Goal: Information Seeking & Learning: Compare options

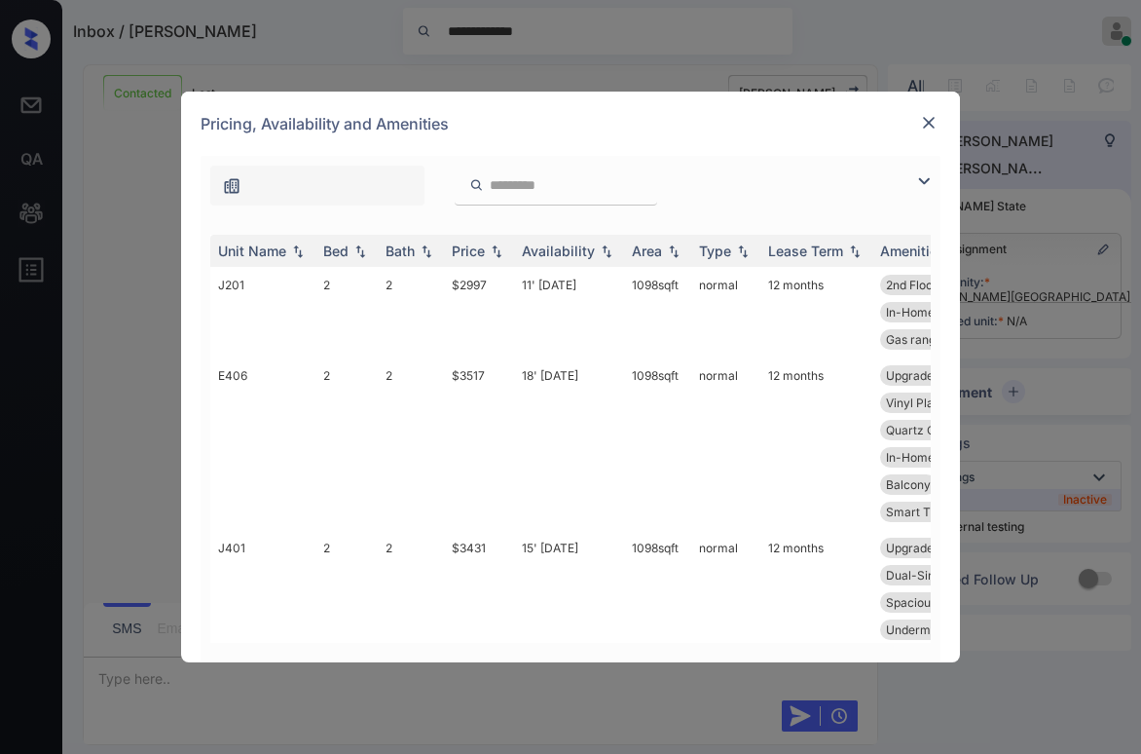
scroll to position [2896, 0]
click at [923, 178] on img at bounding box center [923, 180] width 23 height 23
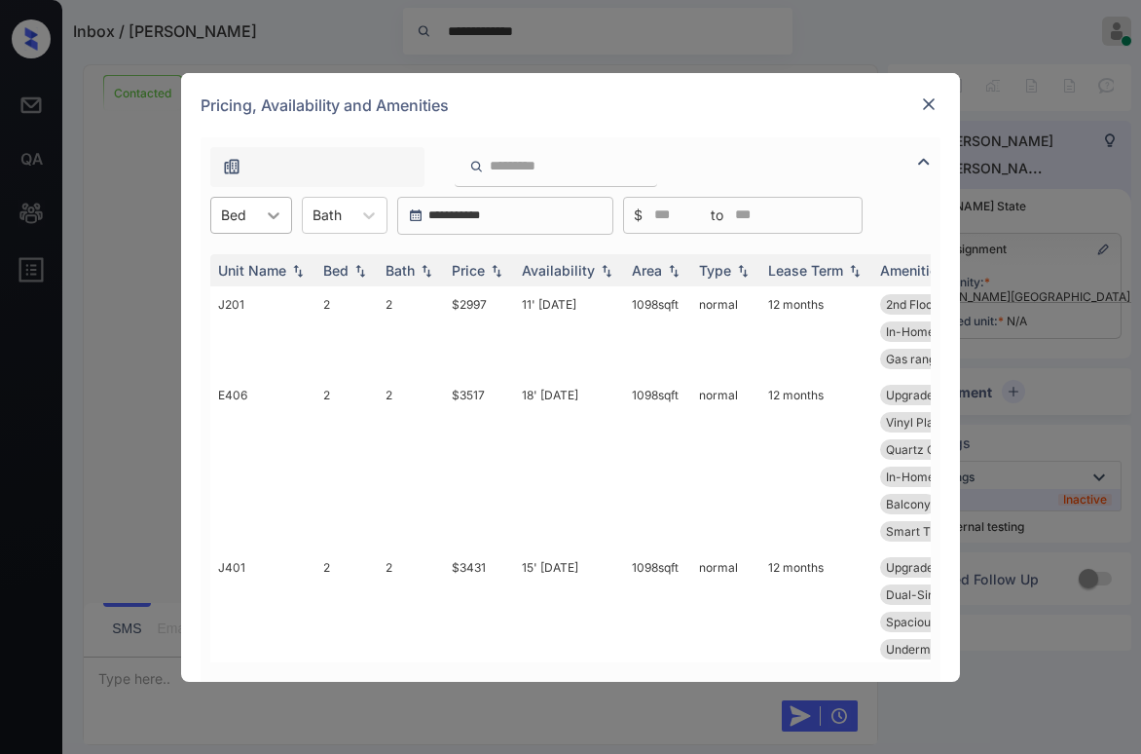
click at [269, 203] on div at bounding box center [273, 215] width 35 height 35
click at [240, 254] on div "1" at bounding box center [251, 262] width 82 height 35
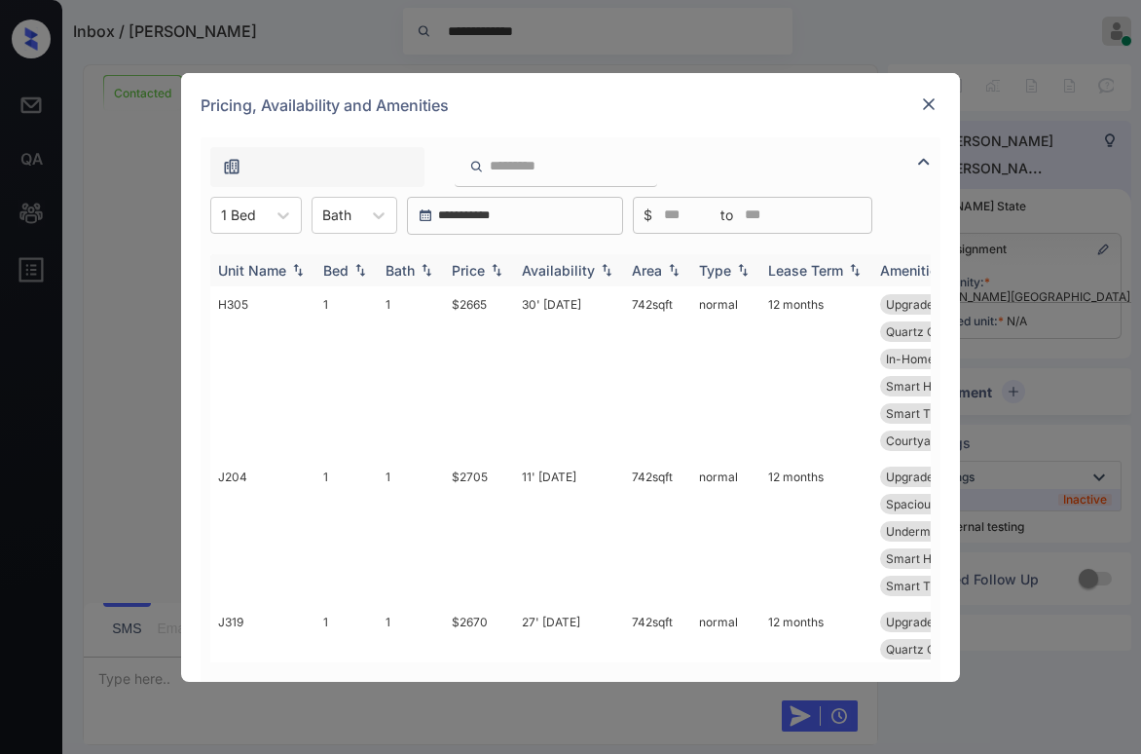
click at [494, 267] on img at bounding box center [496, 270] width 19 height 14
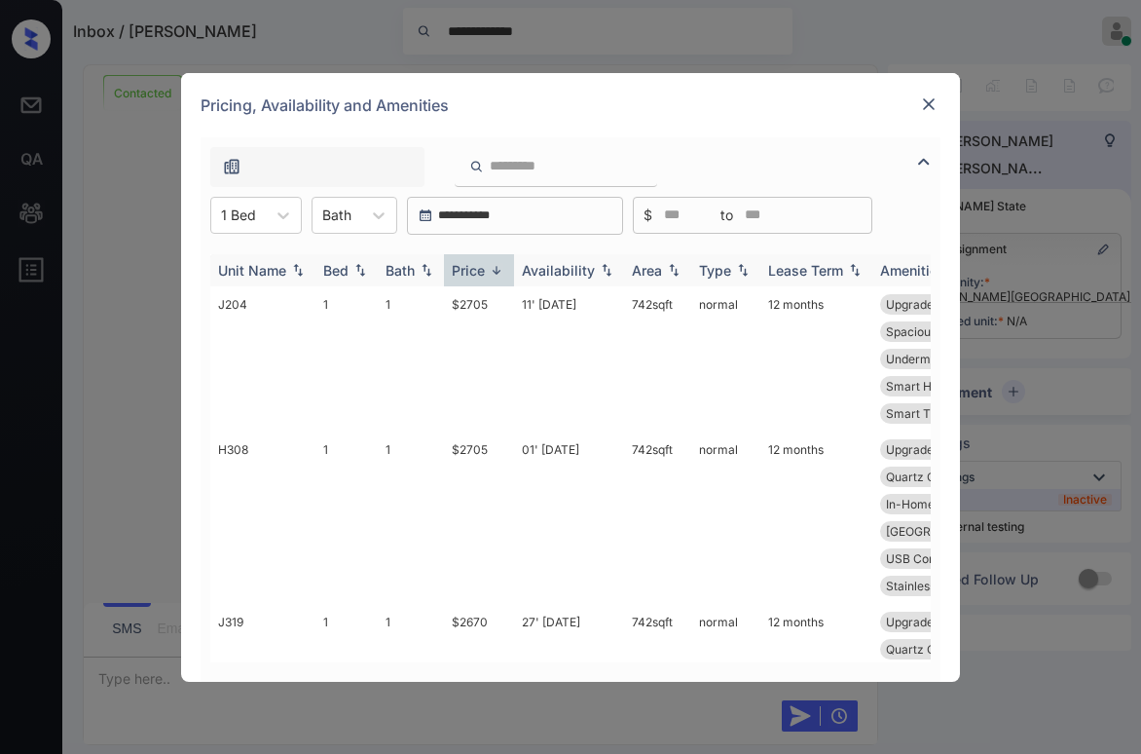
click at [494, 267] on img at bounding box center [496, 270] width 19 height 15
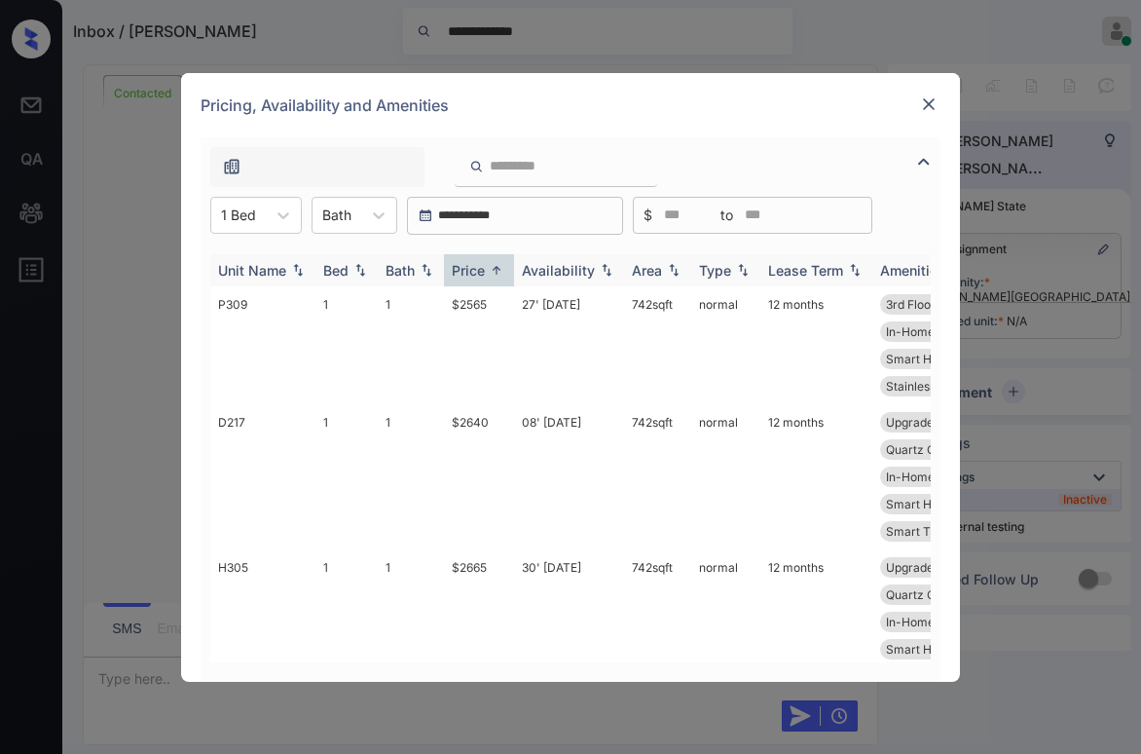
click at [494, 267] on img at bounding box center [496, 270] width 19 height 15
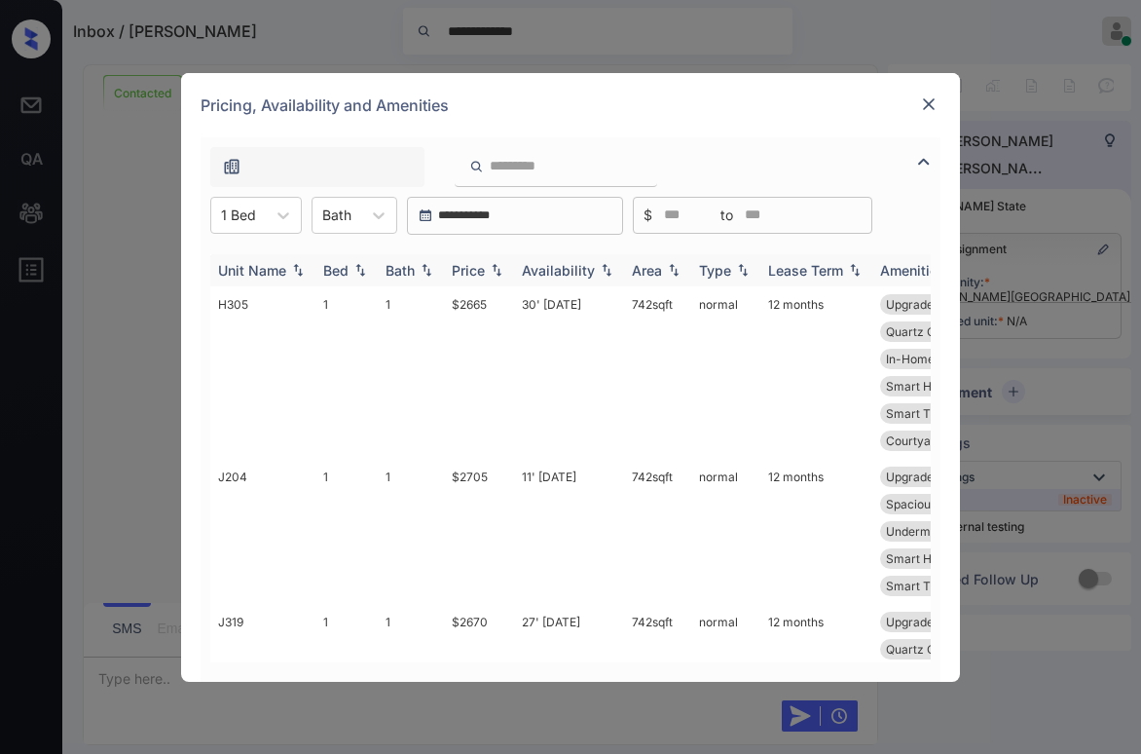
click at [494, 267] on img at bounding box center [496, 270] width 19 height 14
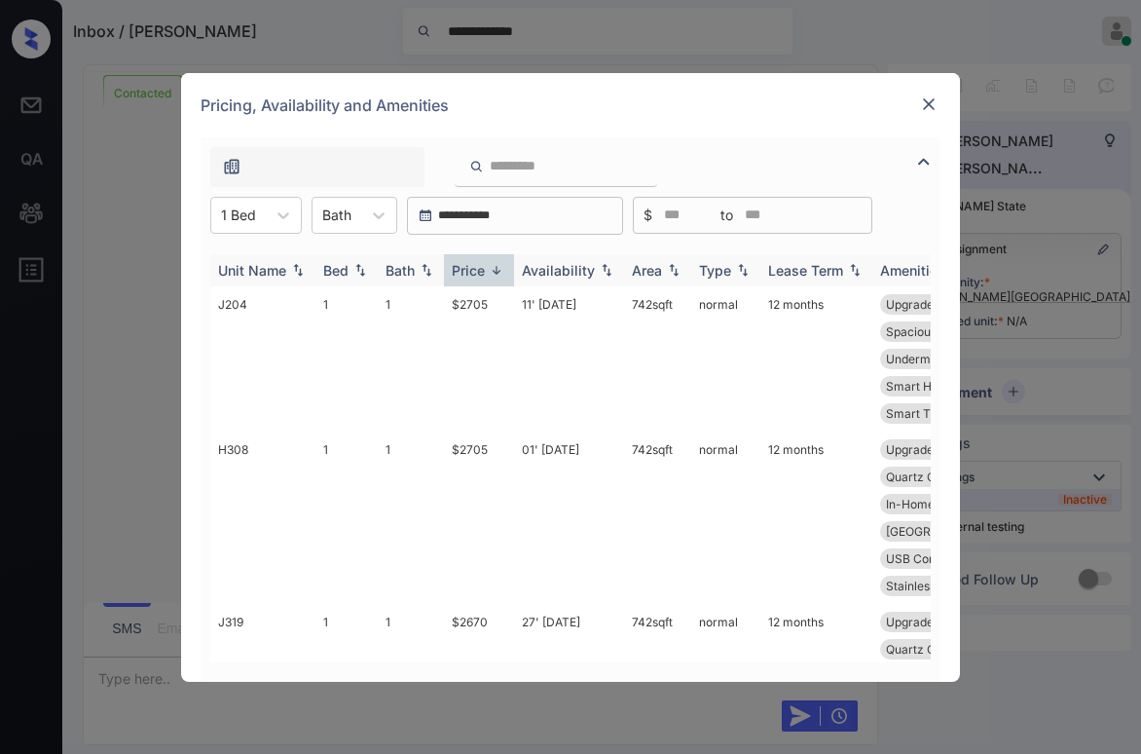
click at [494, 267] on img at bounding box center [496, 270] width 19 height 15
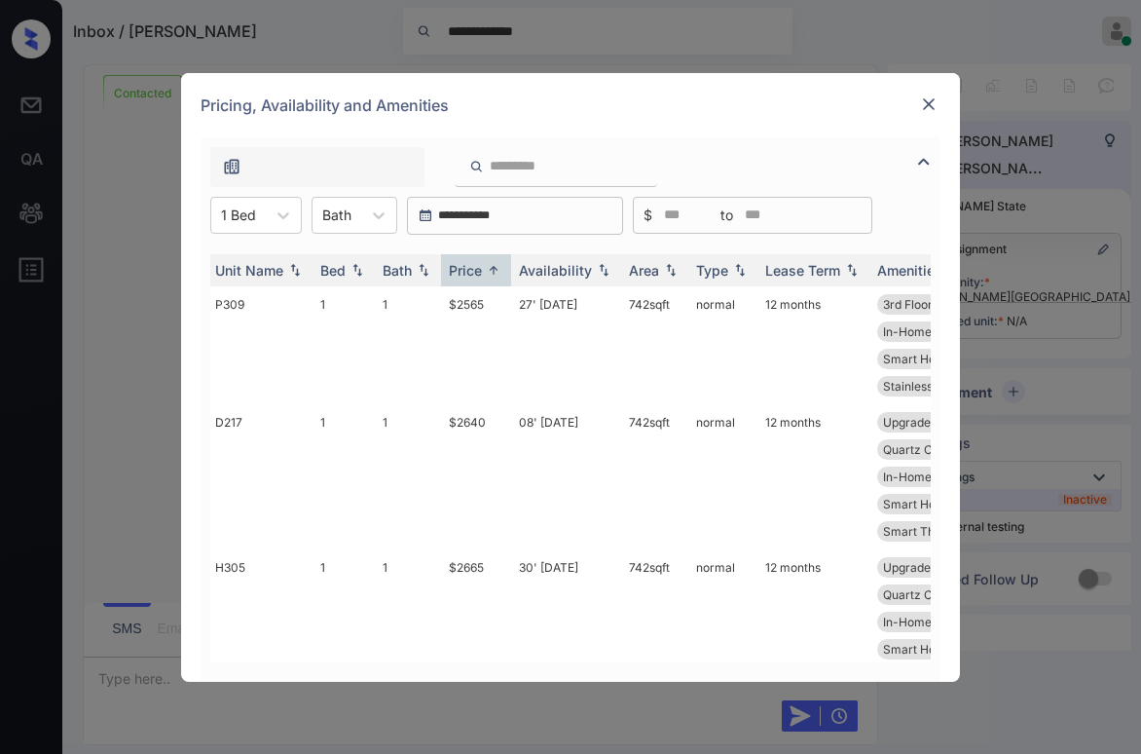
scroll to position [0, 0]
click at [672, 92] on div "Pricing, Availability and Amenities" at bounding box center [570, 105] width 779 height 64
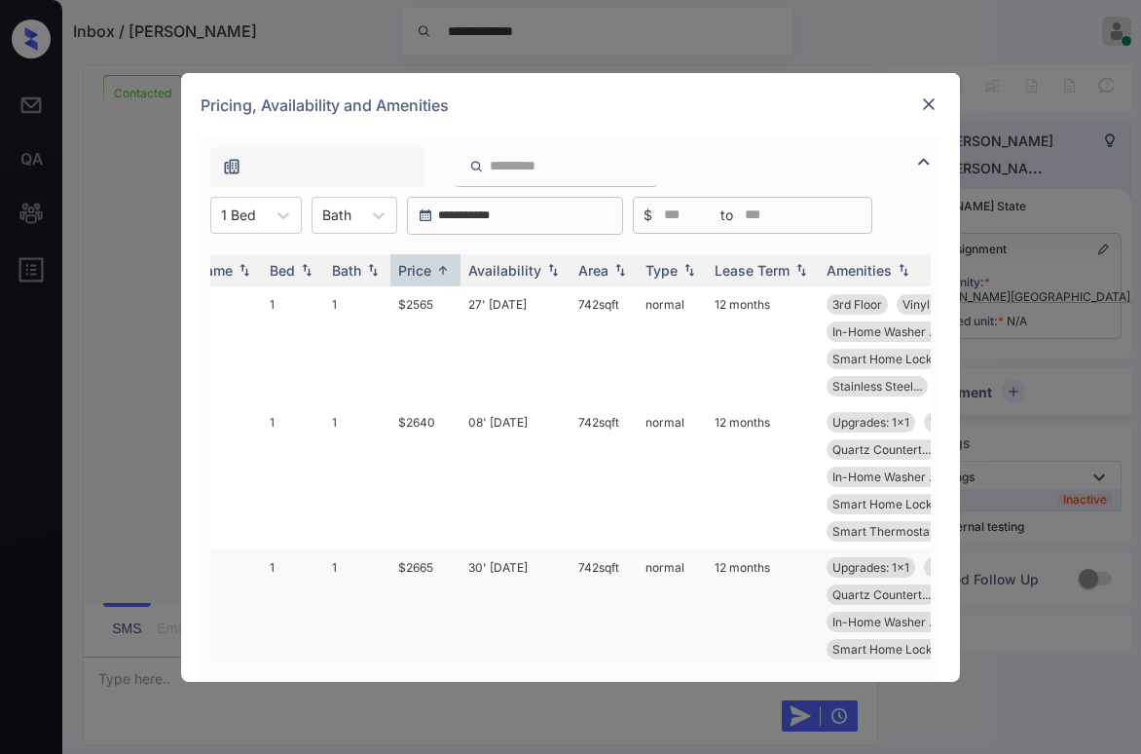
scroll to position [0, 18]
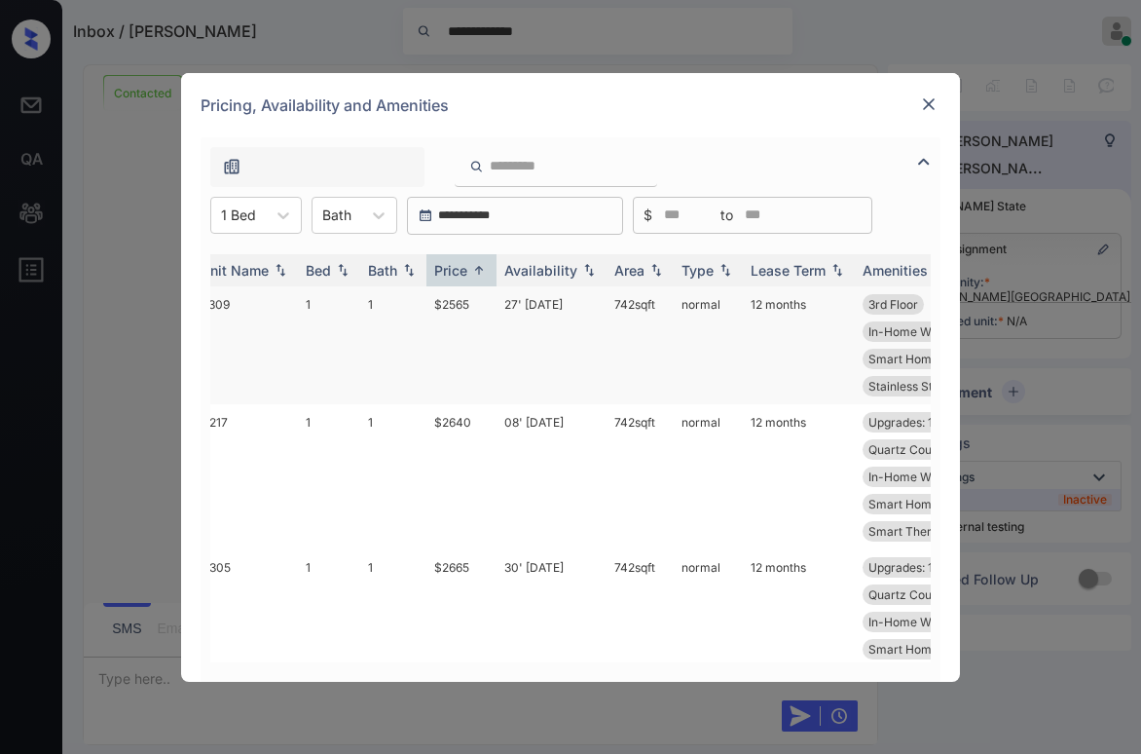
click at [470, 308] on td "$2565" at bounding box center [461, 345] width 70 height 118
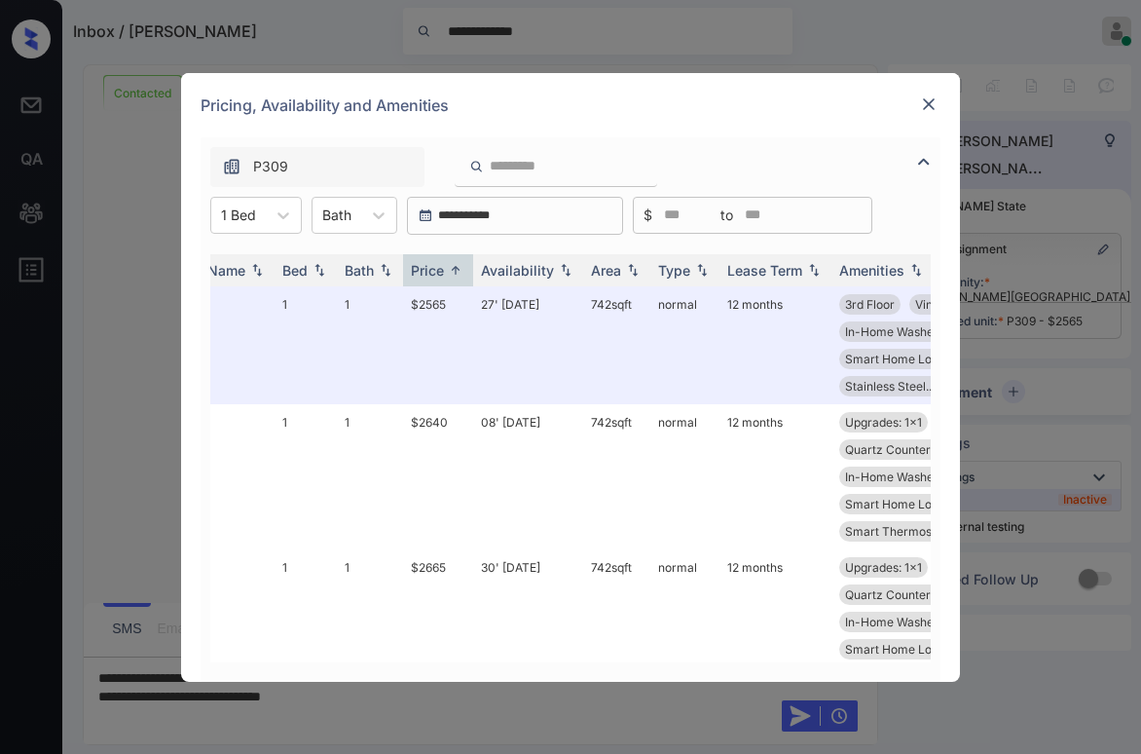
scroll to position [0, 31]
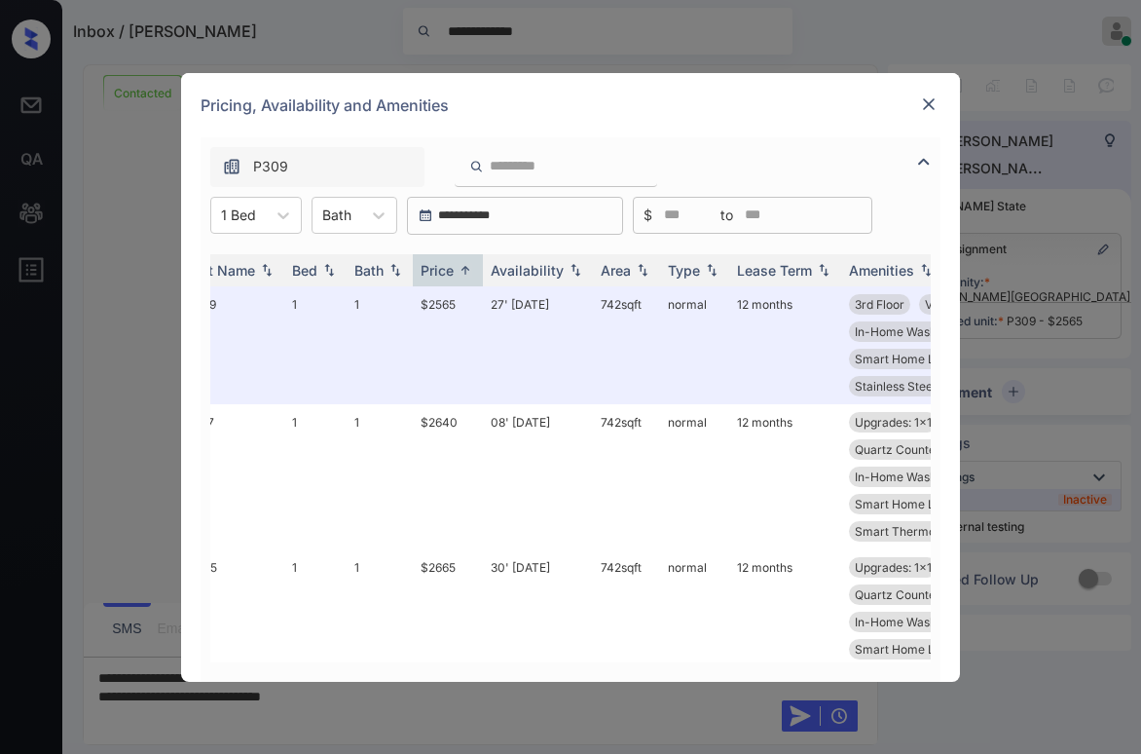
click at [797, 120] on div "Pricing, Availability and Amenities" at bounding box center [570, 105] width 779 height 64
click at [930, 97] on img at bounding box center [928, 103] width 19 height 19
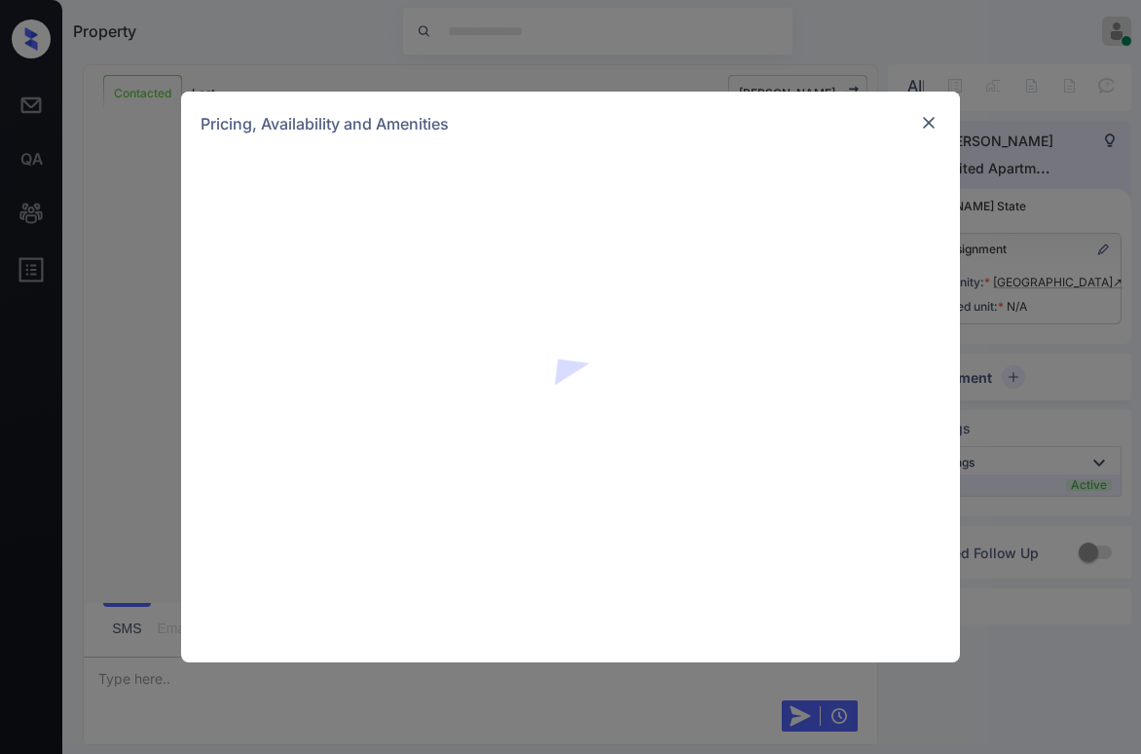
scroll to position [815, 0]
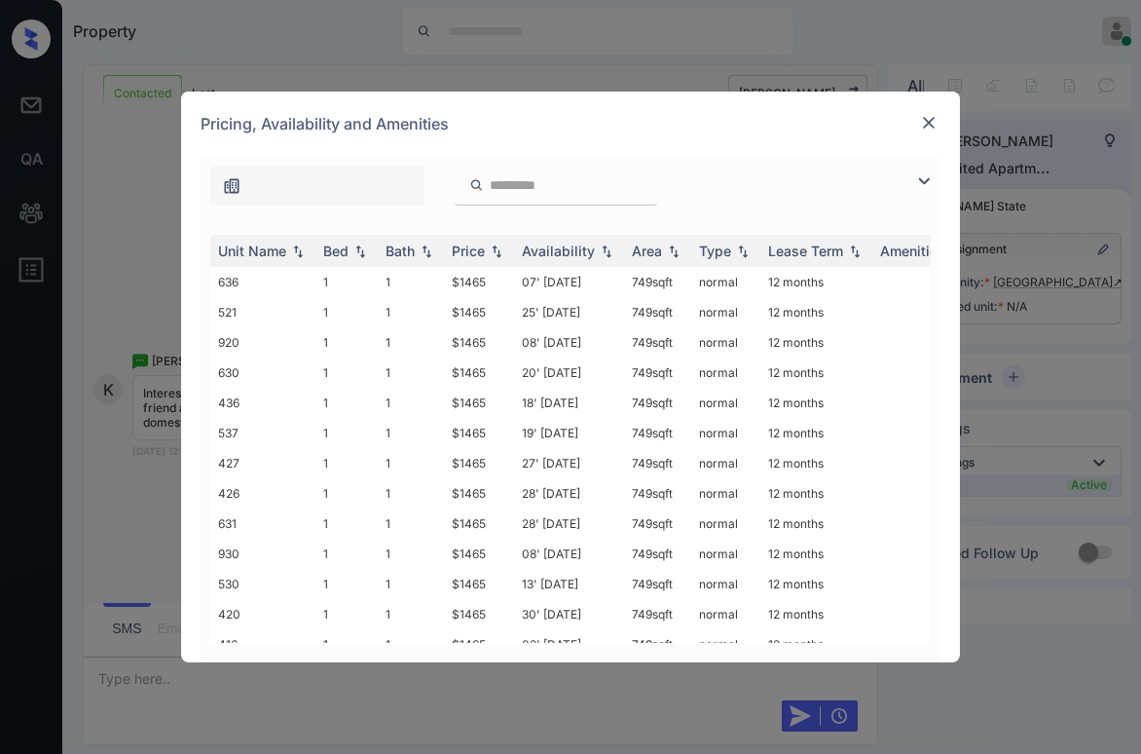
click at [910, 182] on div at bounding box center [571, 181] width 740 height 50
click at [920, 177] on img at bounding box center [923, 180] width 23 height 23
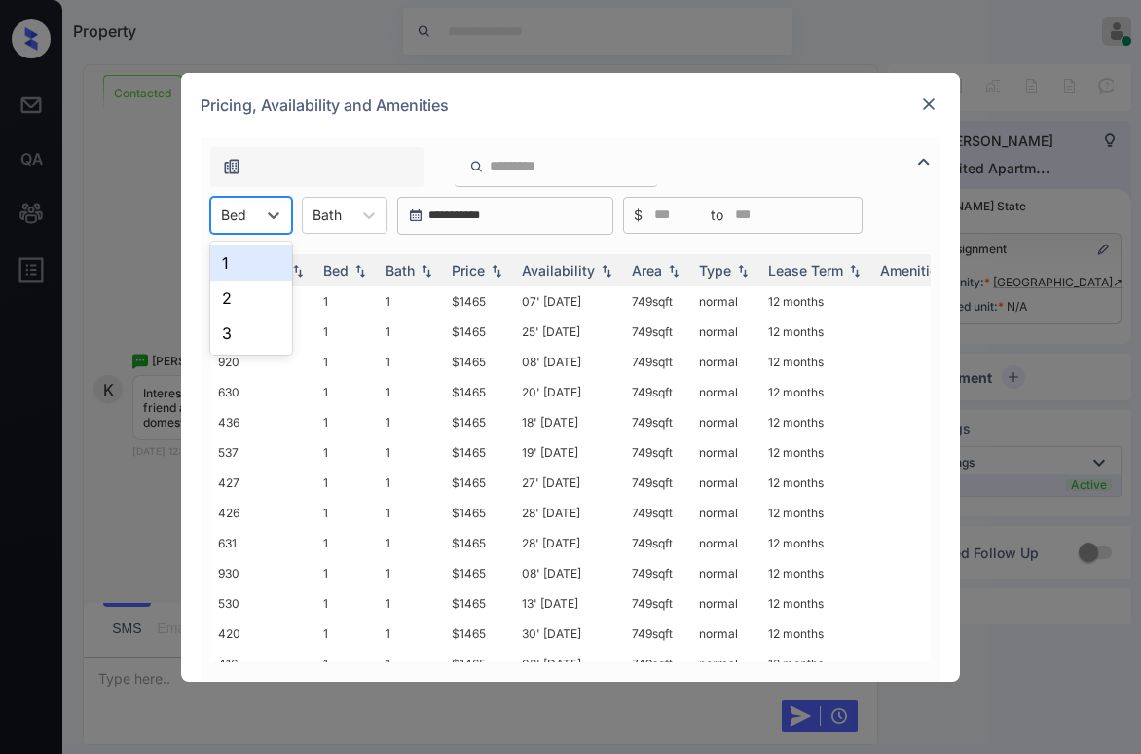
click at [249, 217] on div "Bed" at bounding box center [233, 215] width 45 height 28
click at [240, 301] on div "2" at bounding box center [251, 297] width 82 height 35
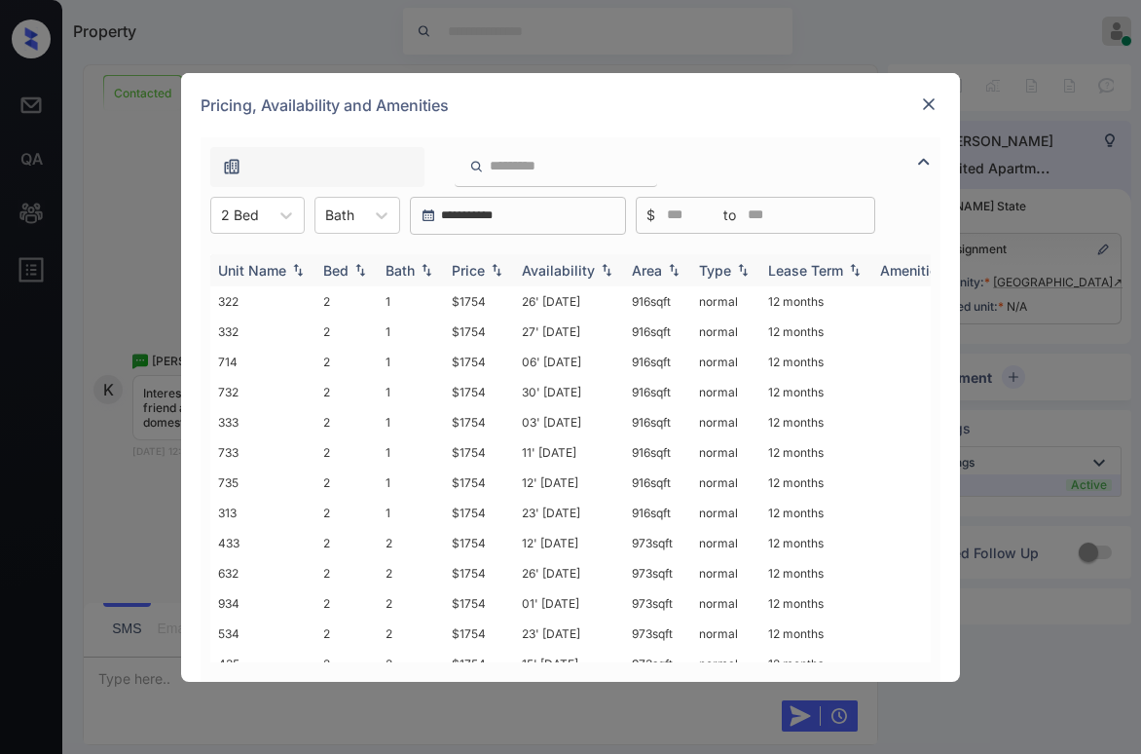
click at [465, 269] on div "Price" at bounding box center [468, 270] width 33 height 17
click at [481, 269] on div "Price" at bounding box center [468, 270] width 33 height 17
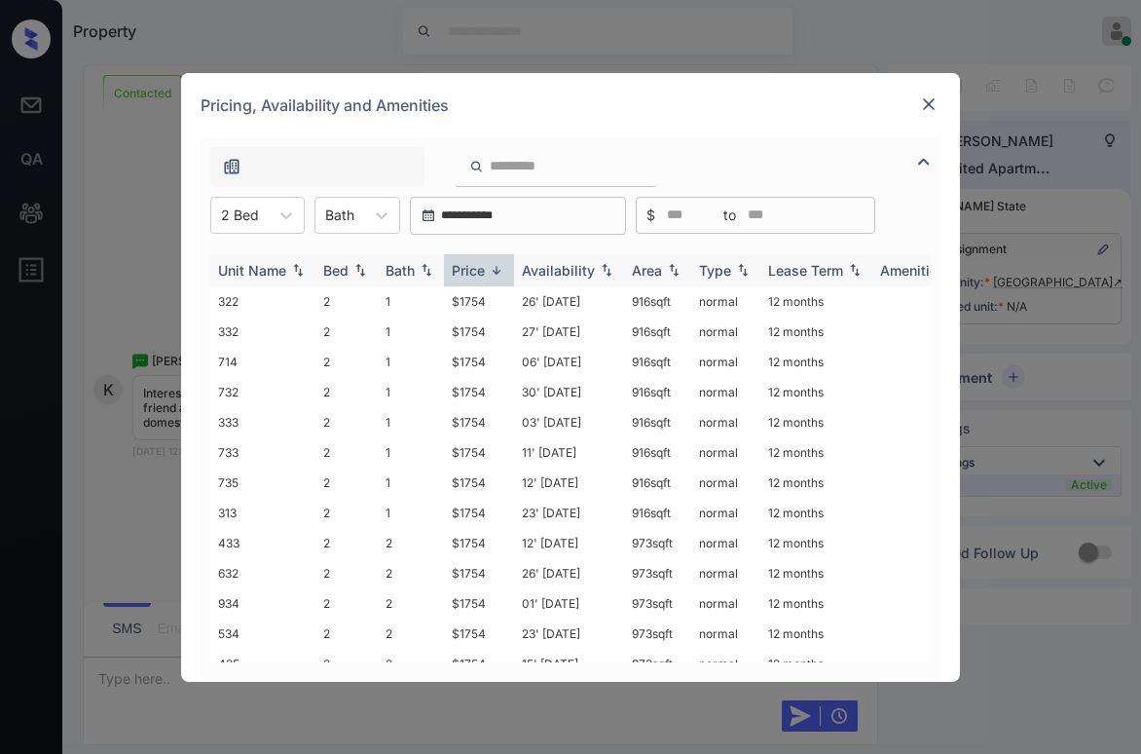
click at [481, 269] on div "Price" at bounding box center [468, 270] width 33 height 17
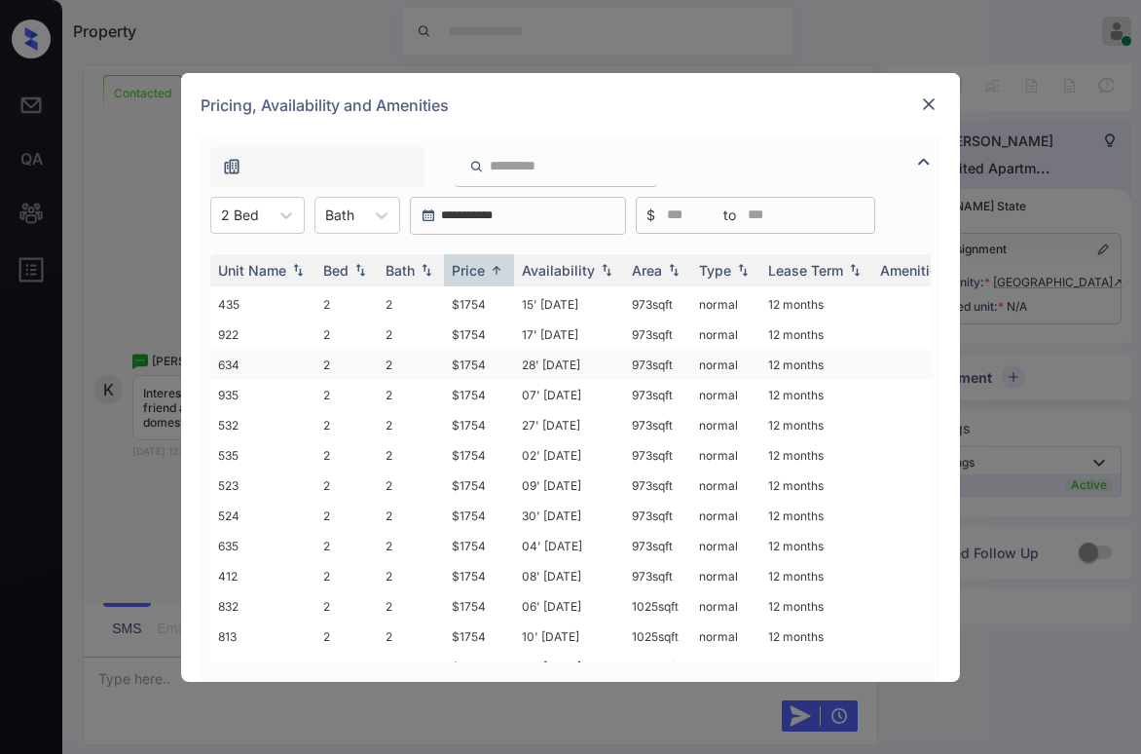
scroll to position [389, 0]
click at [473, 578] on td "$1754" at bounding box center [479, 576] width 70 height 30
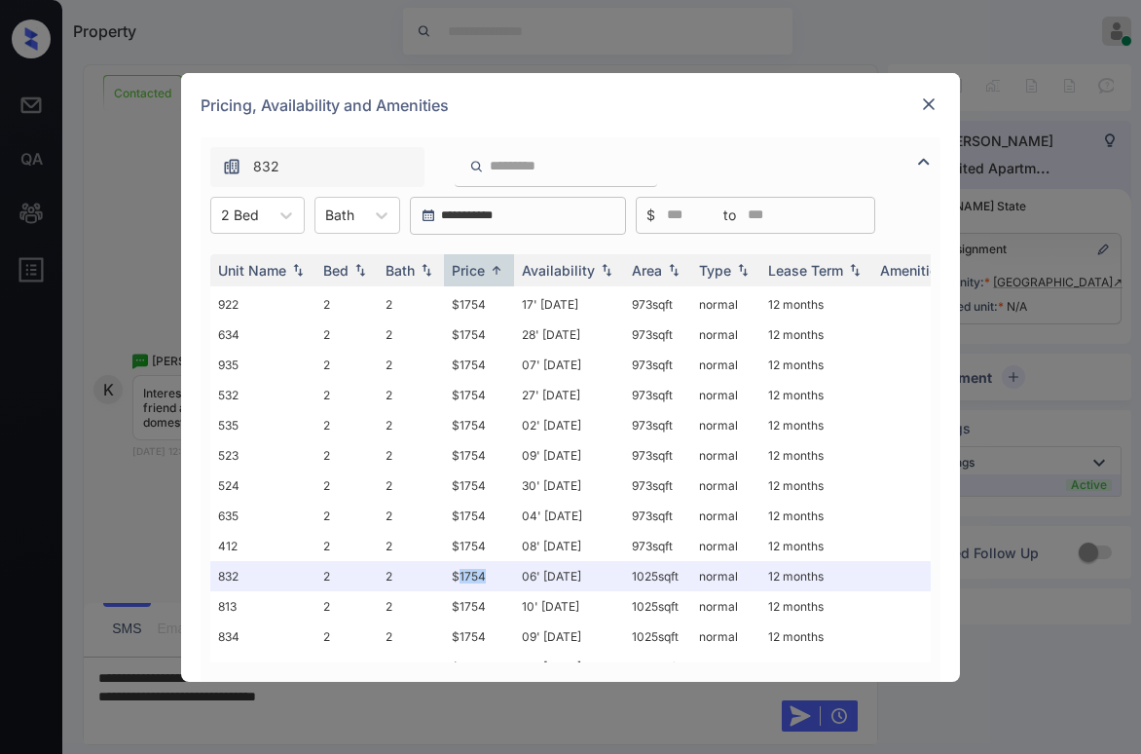
click at [936, 111] on img at bounding box center [928, 103] width 19 height 19
